Goal: Information Seeking & Learning: Compare options

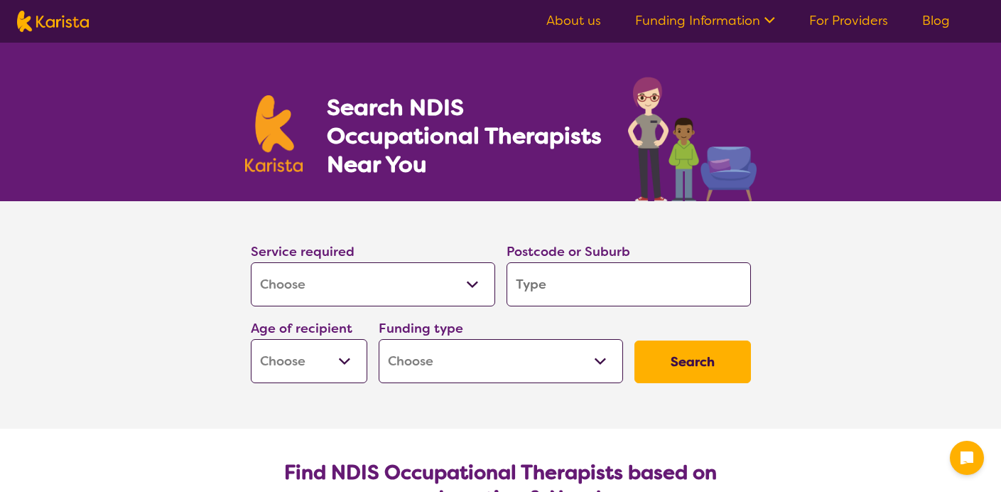
select select "[MEDICAL_DATA]"
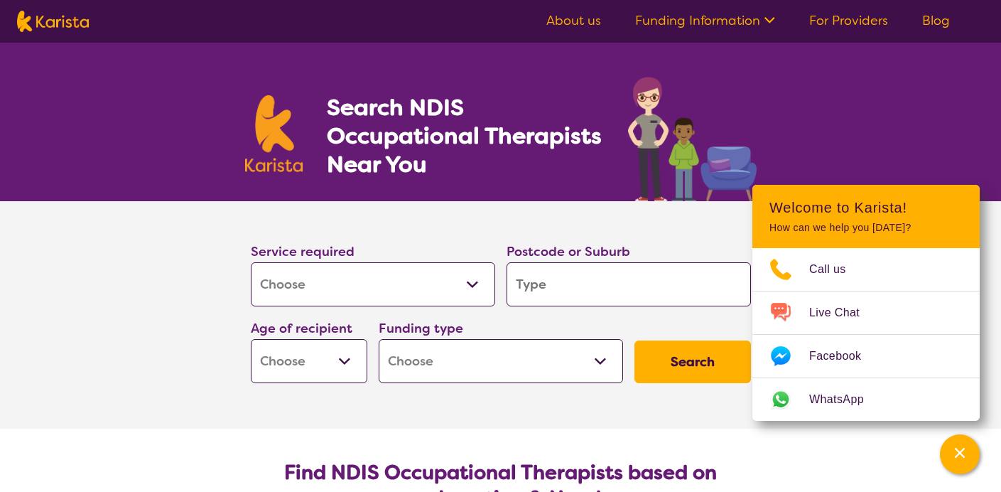
click at [582, 282] on input "search" at bounding box center [628, 284] width 244 height 44
type input "3"
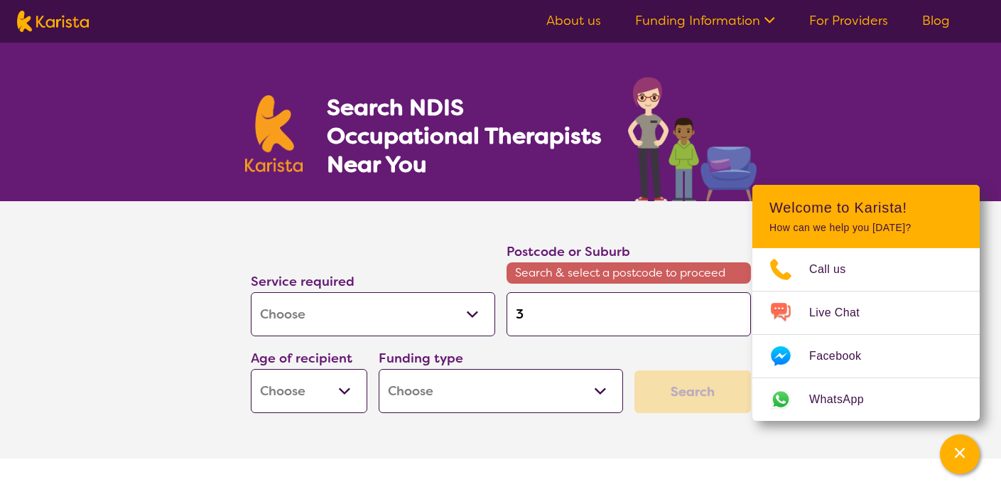
type input "35"
type input "355"
type input "3550"
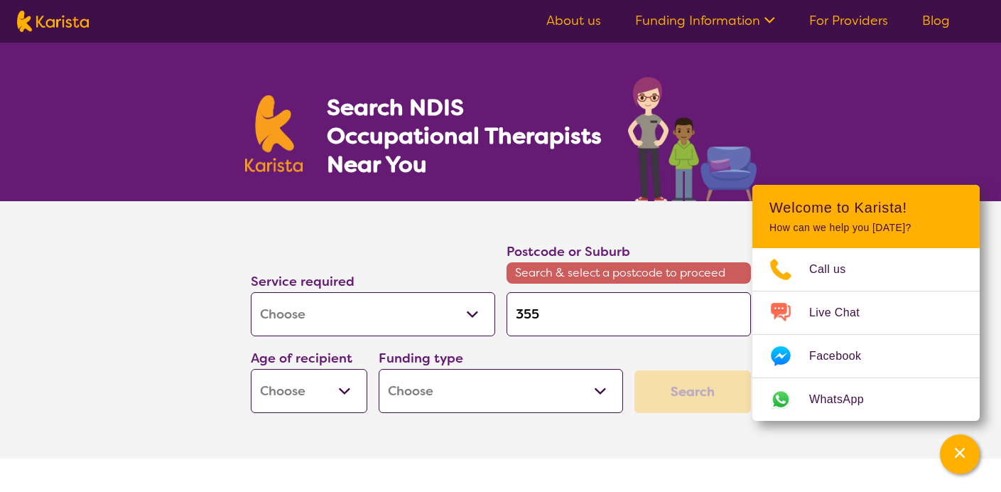
type input "3550"
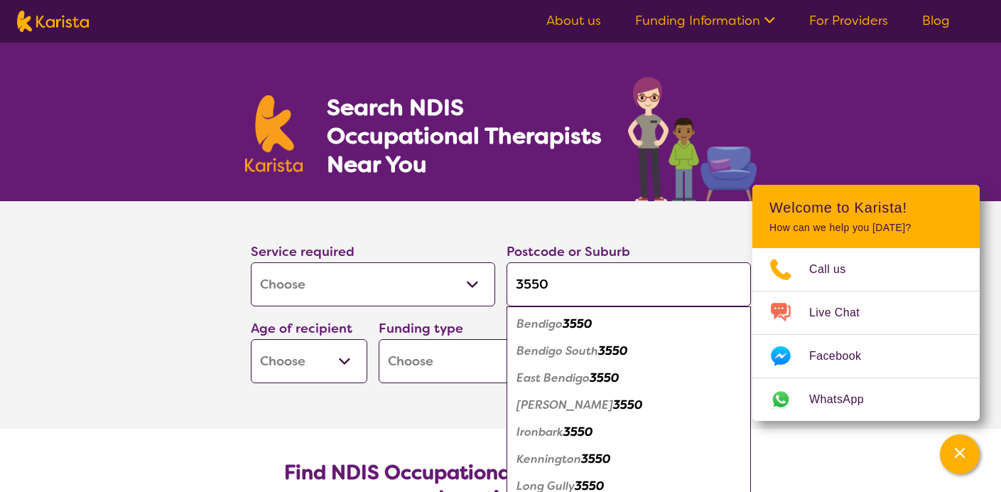
type input "3550"
click at [599, 330] on div "Bendigo 3550" at bounding box center [629, 323] width 230 height 27
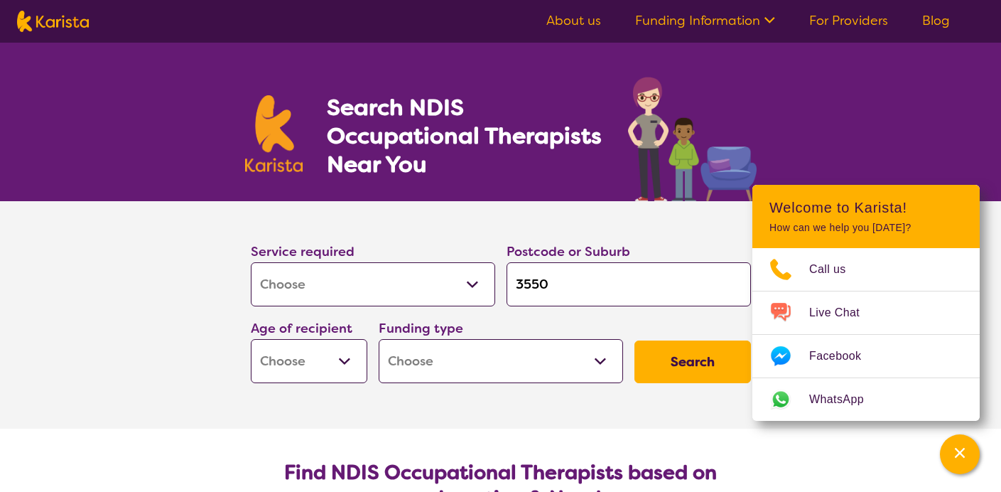
click at [607, 361] on select "Home Care Package (HCP) National Disability Insurance Scheme (NDIS) I don't know" at bounding box center [501, 361] width 244 height 44
select select "NDIS"
click at [379, 339] on select "Home Care Package (HCP) National Disability Insurance Scheme (NDIS) I don't know" at bounding box center [501, 361] width 244 height 44
select select "NDIS"
click at [677, 375] on button "Search" at bounding box center [692, 361] width 116 height 43
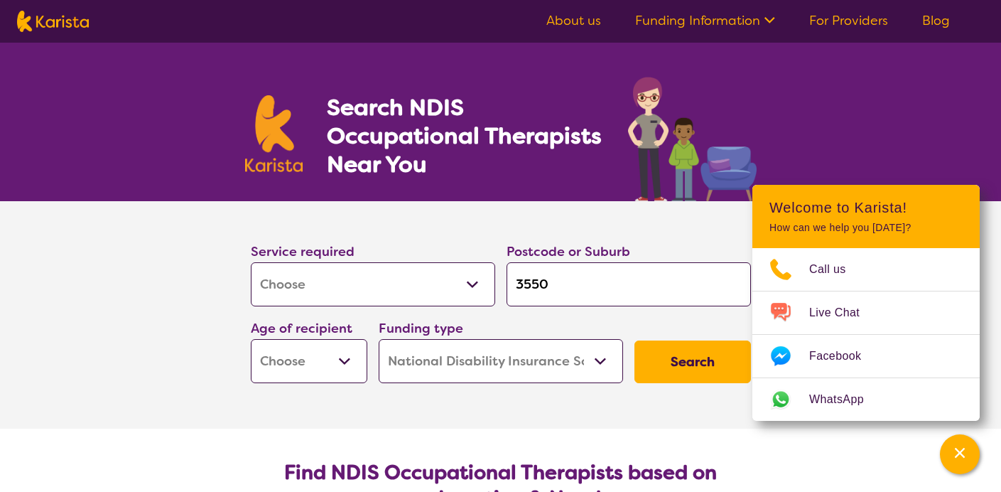
click at [349, 367] on select "Early Childhood - 0 to 9 Child - 10 to 11 Adolescent - 12 to 17 Adult - 18 to 6…" at bounding box center [309, 361] width 116 height 44
click at [335, 346] on select "Early Childhood - 0 to 9 Child - 10 to 11 Adolescent - 12 to 17 Adult - 18 to 6…" at bounding box center [309, 361] width 116 height 44
select select "AD"
click at [251, 339] on select "Early Childhood - 0 to 9 Child - 10 to 11 Adolescent - 12 to 17 Adult - 18 to 6…" at bounding box center [309, 361] width 116 height 44
select select "AD"
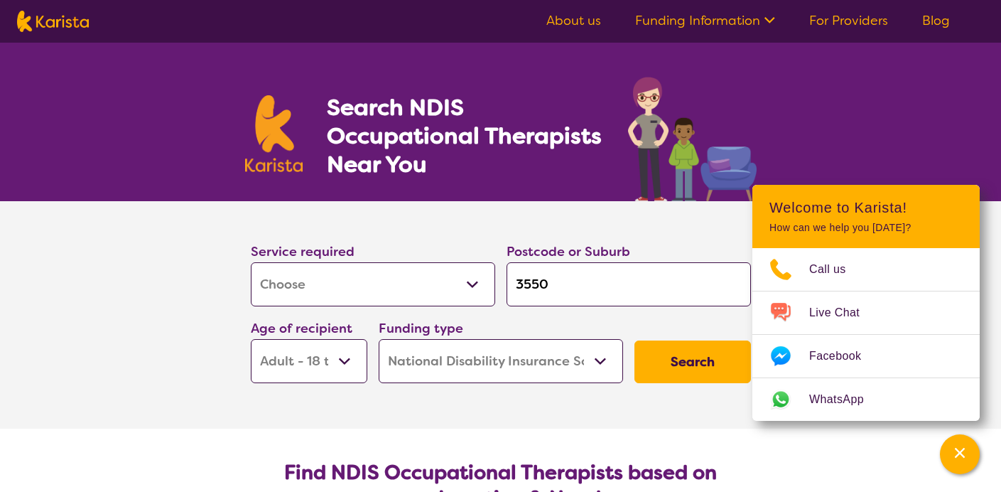
click at [694, 362] on button "Search" at bounding box center [692, 361] width 116 height 43
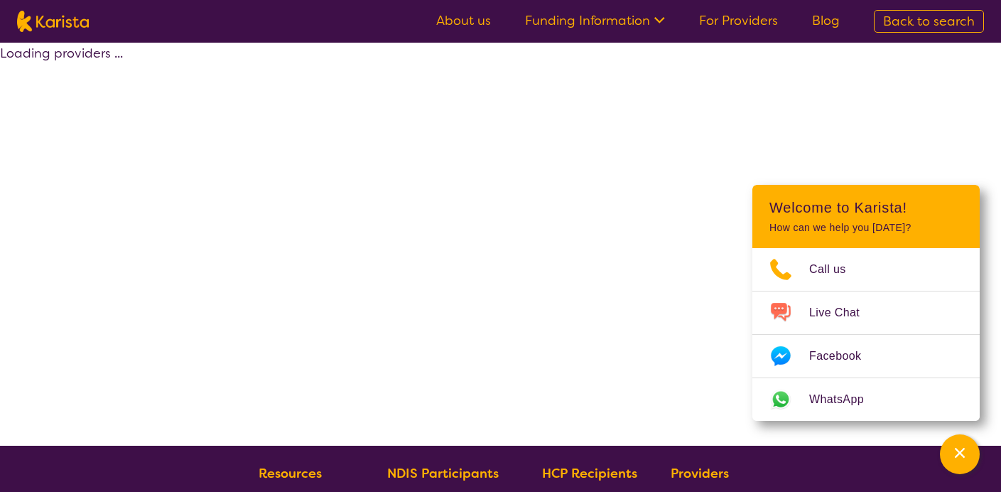
select select "by_score"
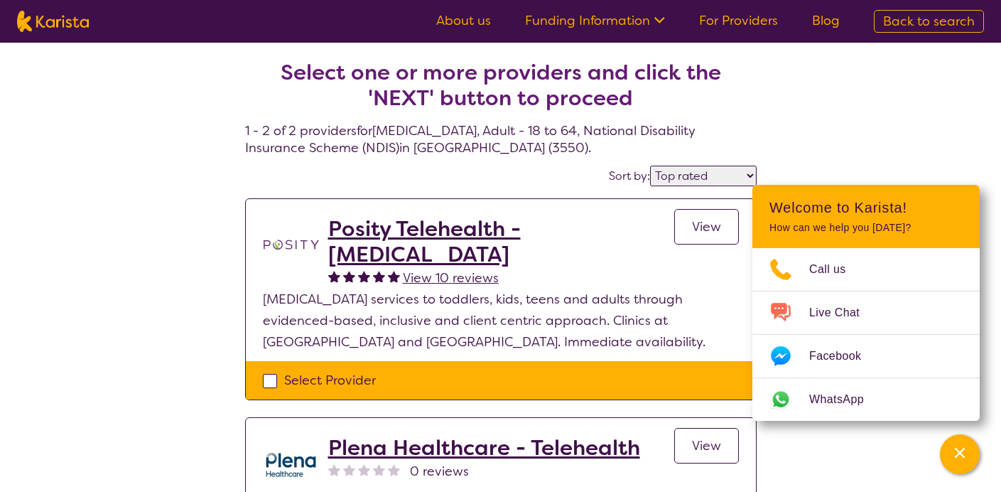
click at [876, 161] on div "Select one or more providers and click the 'NEXT' button to proceed 1 - 2 of 2 …" at bounding box center [500, 349] width 1001 height 612
click at [950, 471] on button "Channel Menu" at bounding box center [960, 454] width 40 height 40
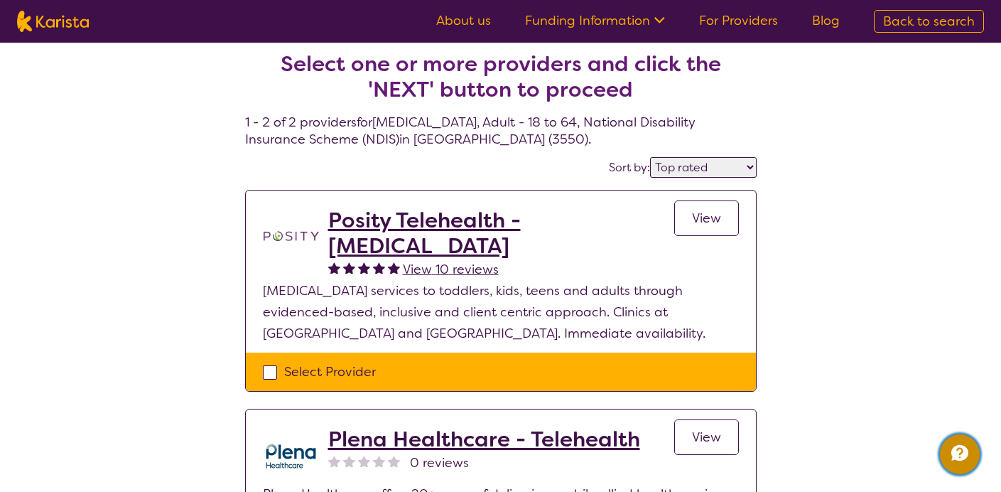
scroll to position [11, 0]
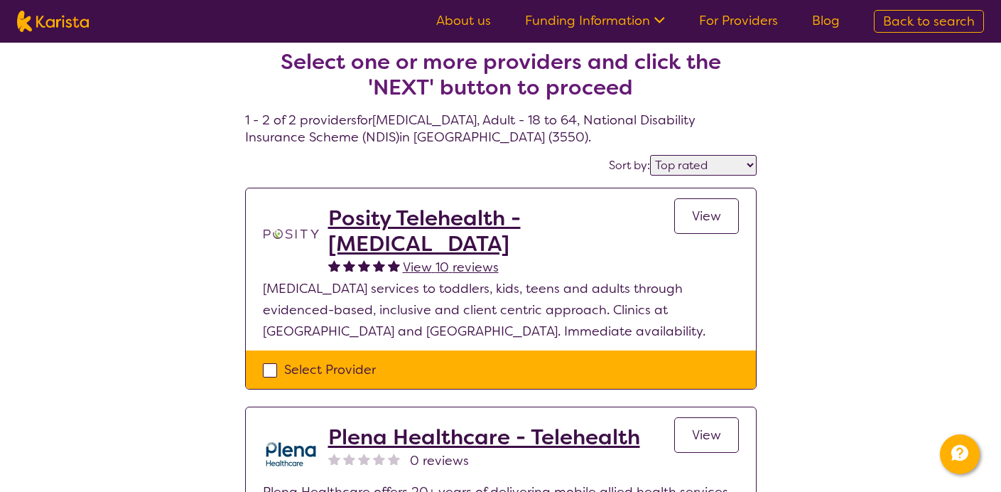
click at [367, 325] on p "[MEDICAL_DATA] services to toddlers, kids, teens and adults through evidenced-b…" at bounding box center [501, 310] width 476 height 64
click at [393, 222] on h2 "Posity Telehealth - [MEDICAL_DATA]" at bounding box center [501, 230] width 346 height 51
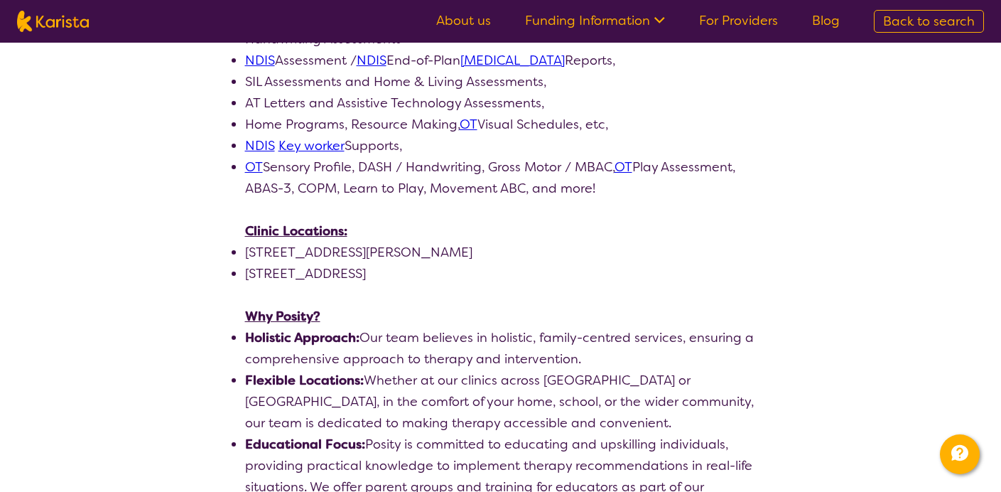
scroll to position [957, 0]
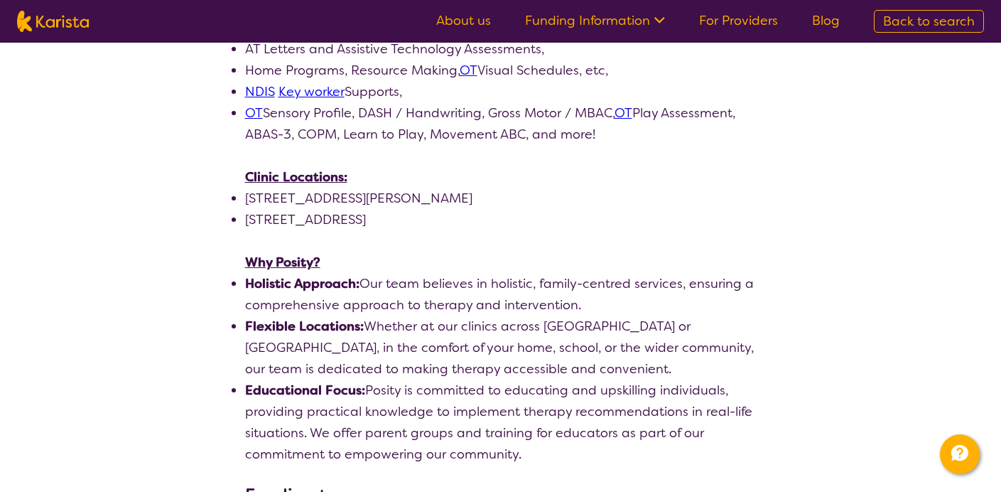
select select "by_score"
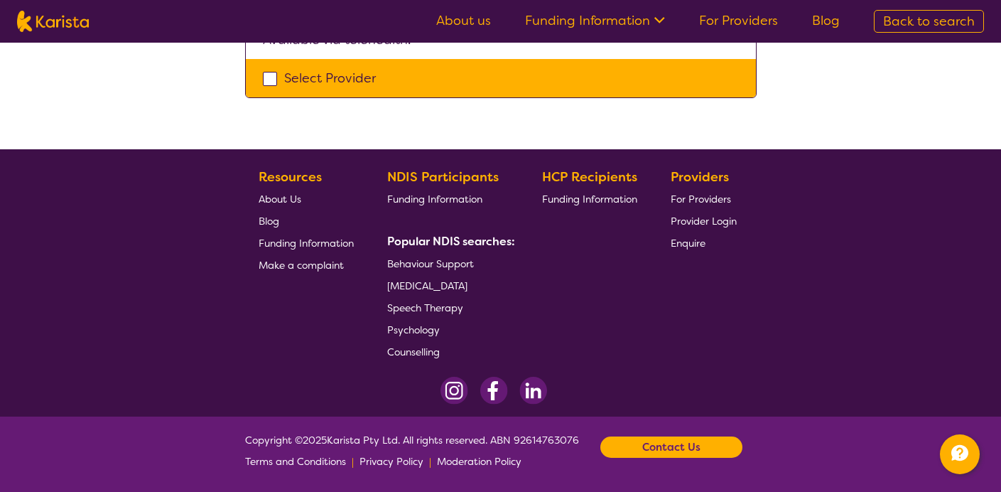
scroll to position [11, 0]
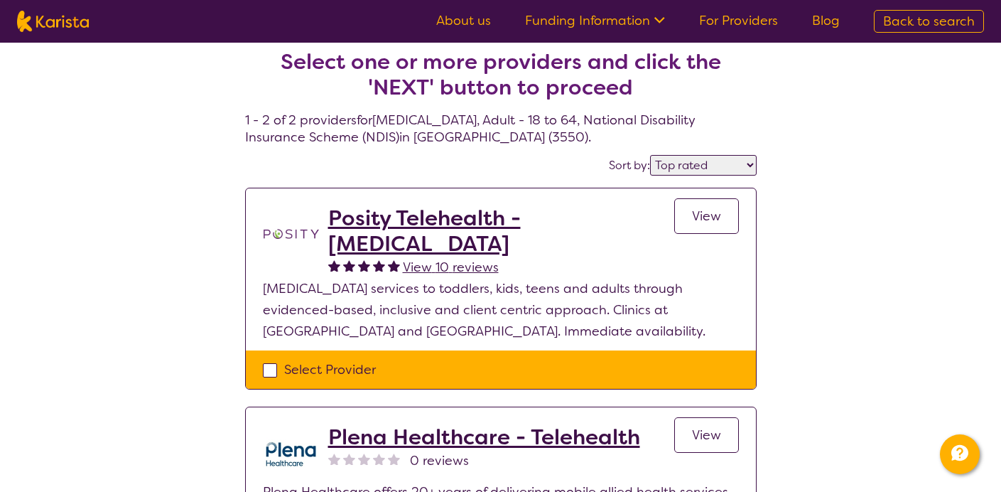
click at [845, 271] on div "Select one or more providers and click the 'NEXT' button to proceed 1 - 2 of 2 …" at bounding box center [500, 338] width 1001 height 612
click at [750, 168] on select "Highly reviewed Top rated" at bounding box center [703, 165] width 107 height 21
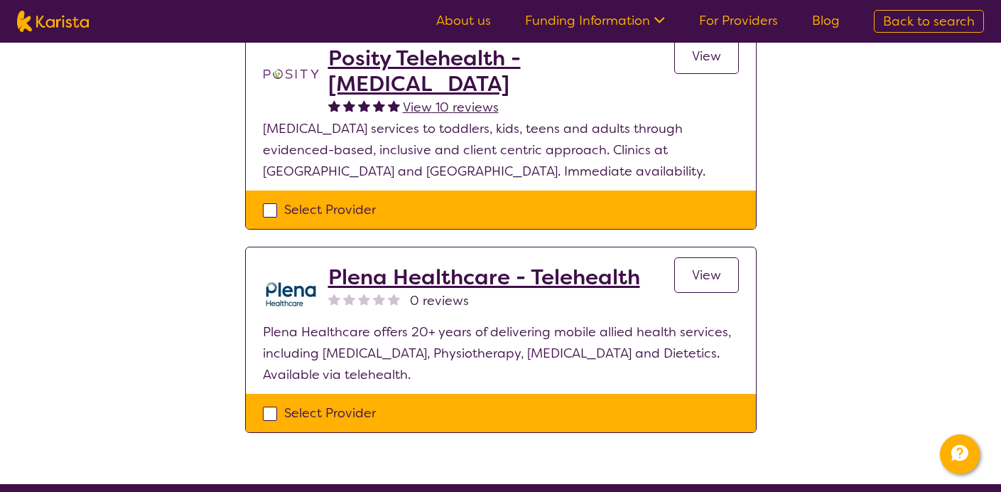
scroll to position [201, 0]
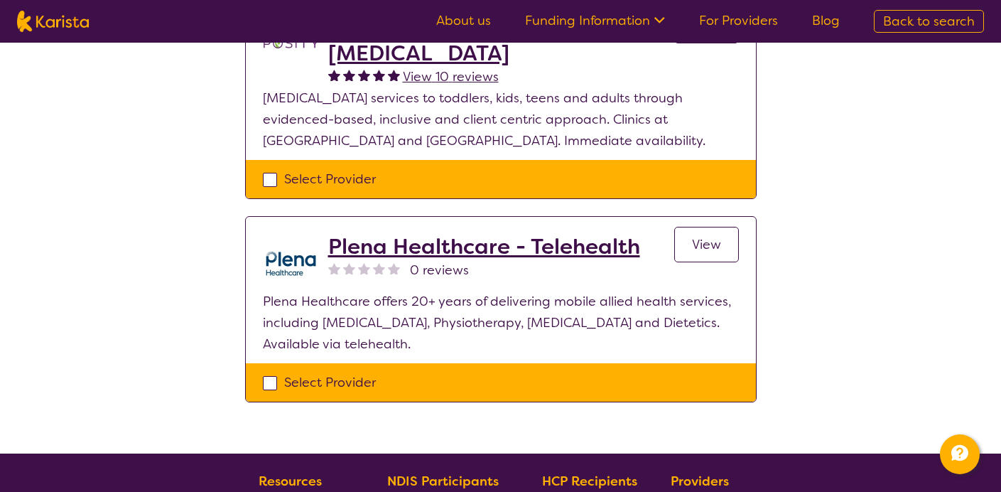
click at [389, 237] on h2 "Plena Healthcare - Telehealth" at bounding box center [484, 247] width 312 height 26
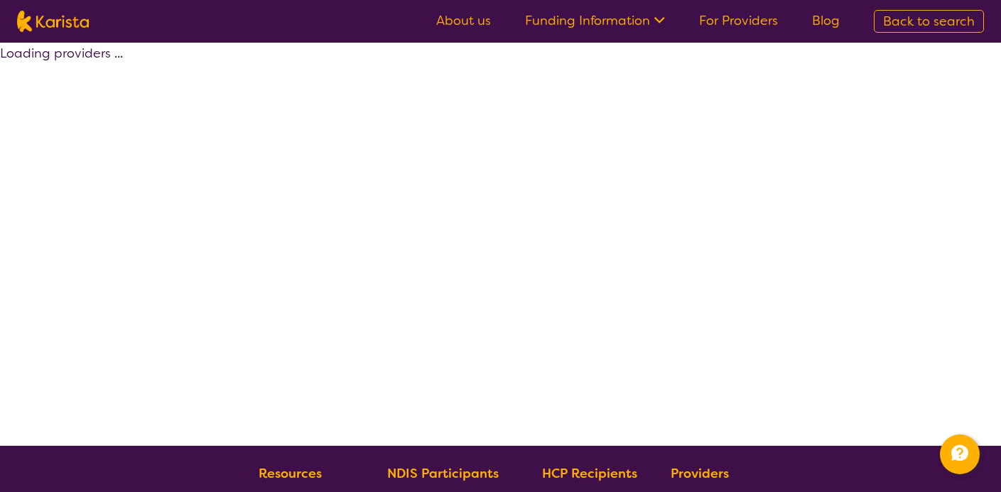
scroll to position [201, 0]
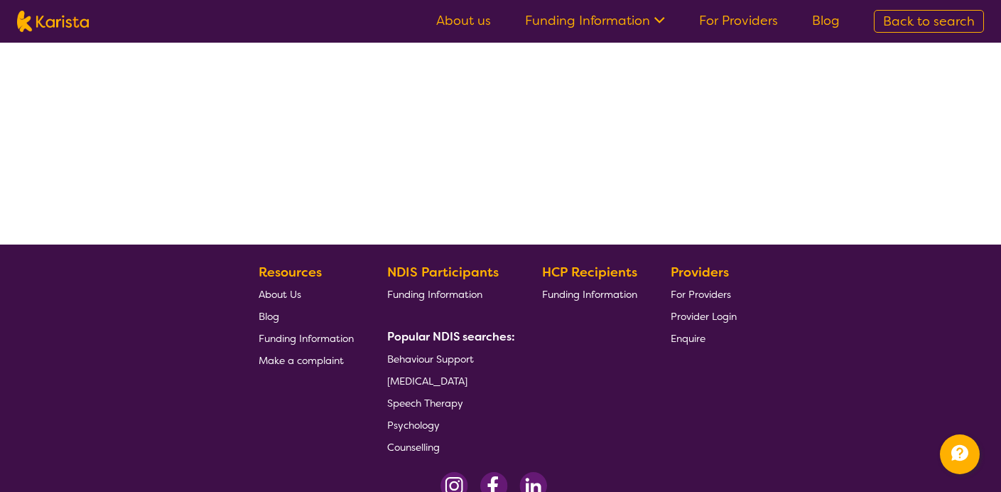
select select "by_score"
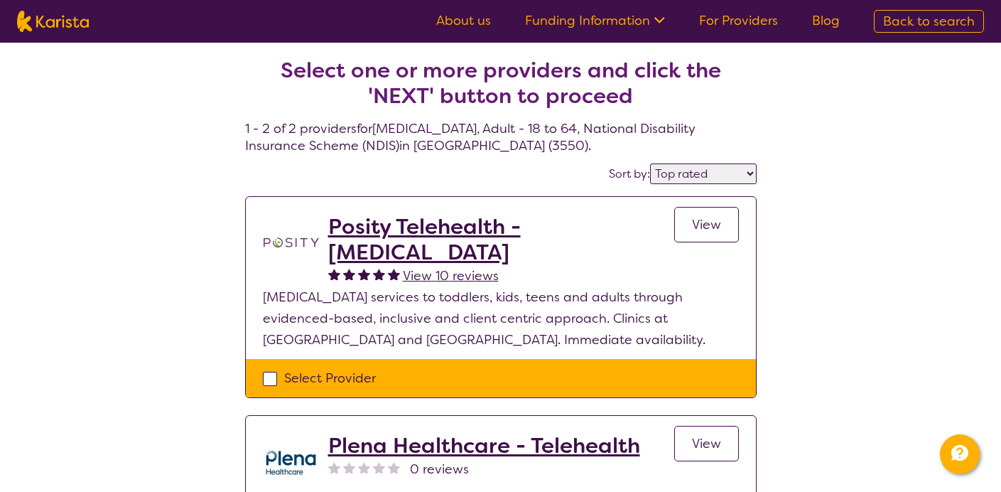
scroll to position [3, 0]
